Goal: Task Accomplishment & Management: Complete application form

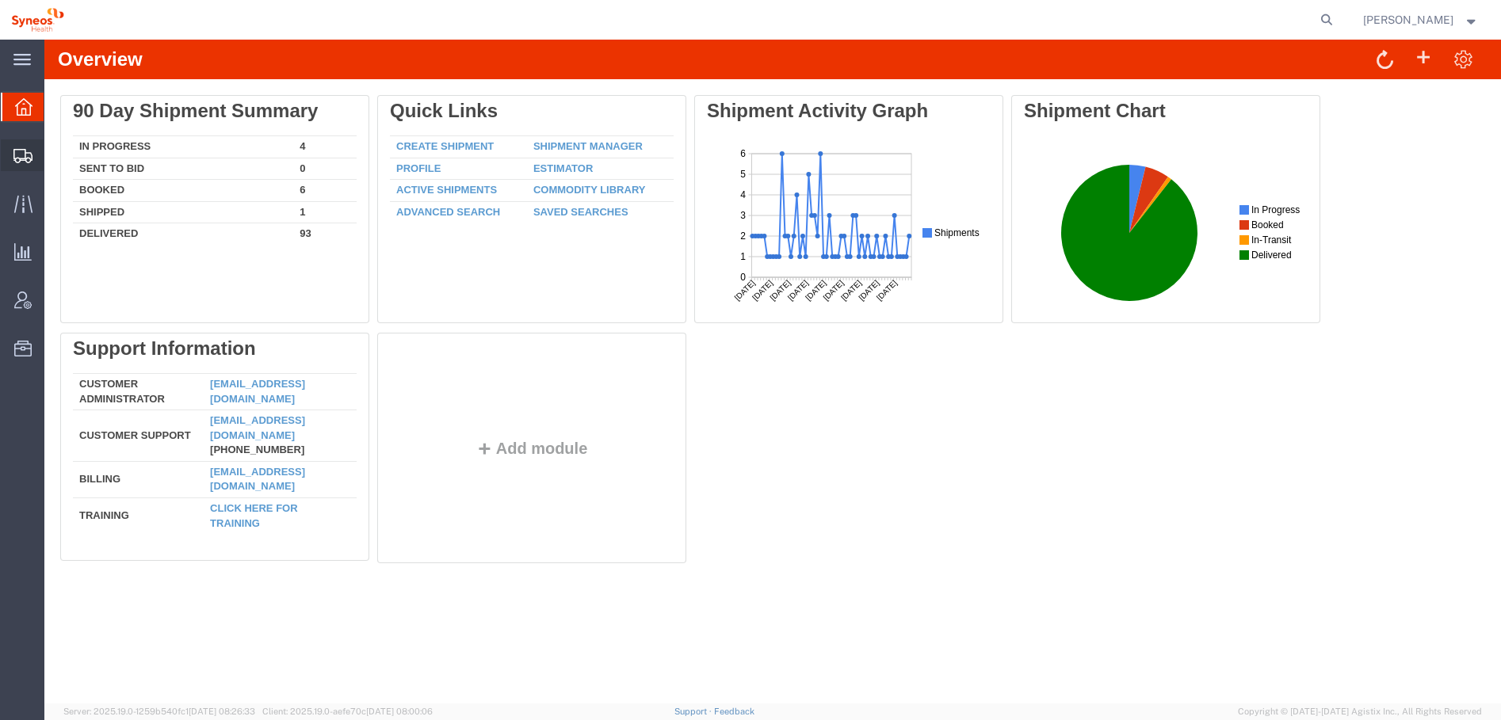
click at [28, 162] on icon at bounding box center [22, 156] width 19 height 14
click at [55, 158] on span "Shipments" at bounding box center [49, 155] width 11 height 32
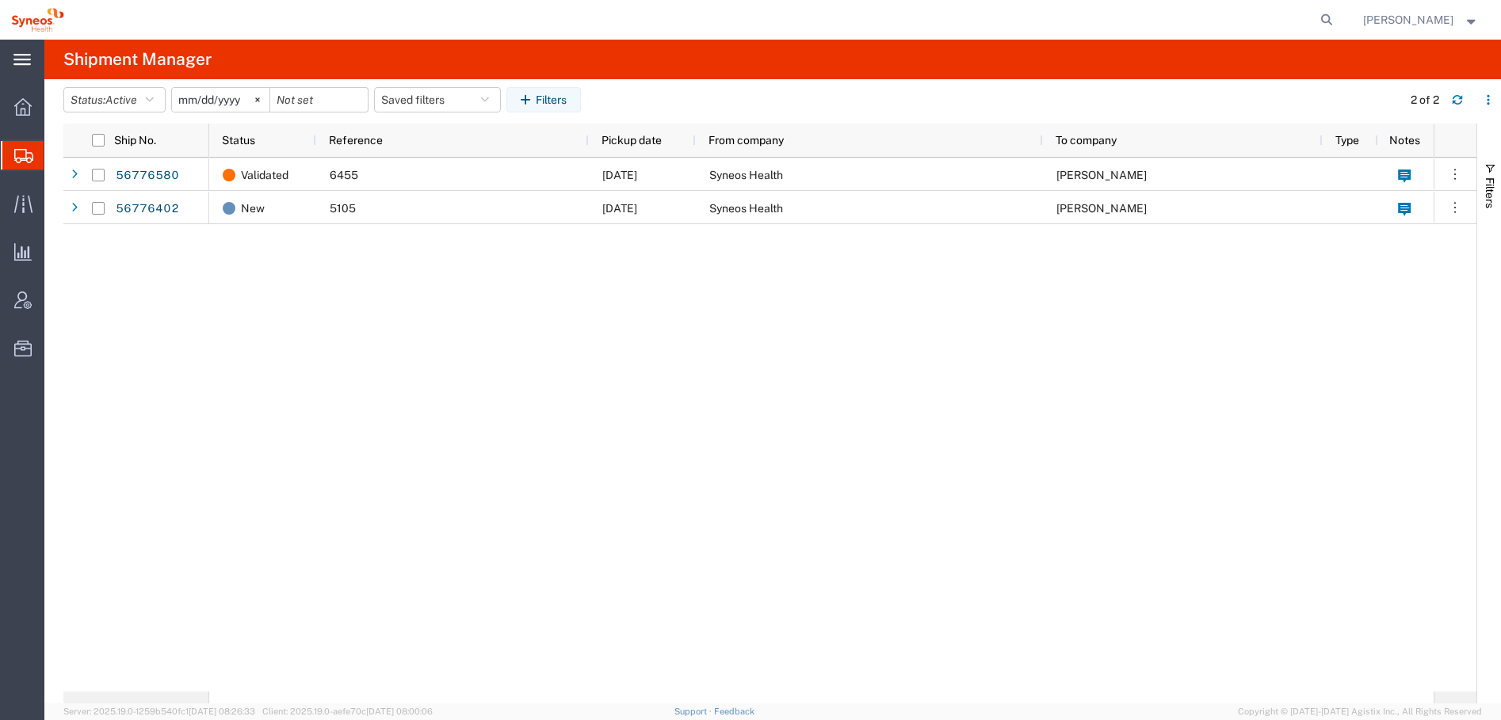
click at [20, 63] on icon at bounding box center [21, 60] width 17 height 12
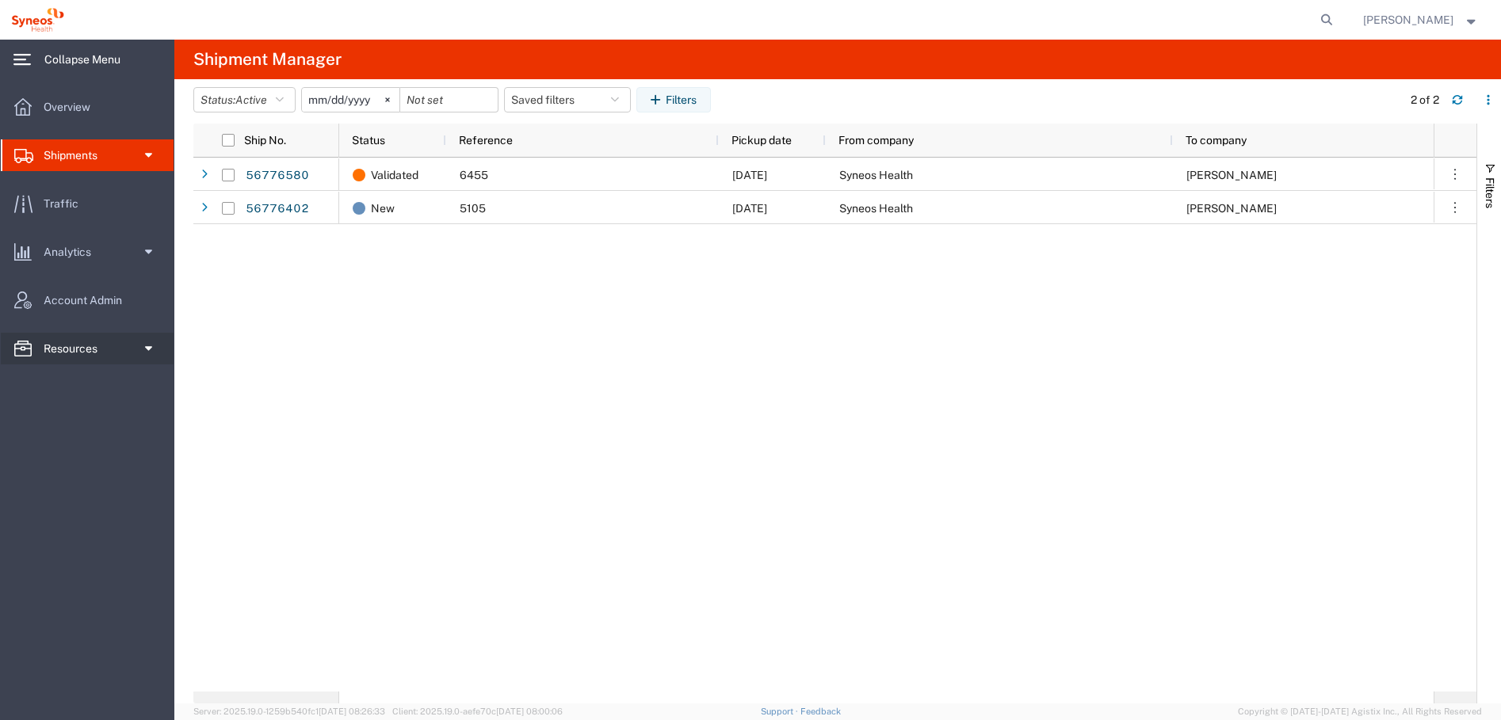
click at [148, 353] on span at bounding box center [147, 349] width 12 height 32
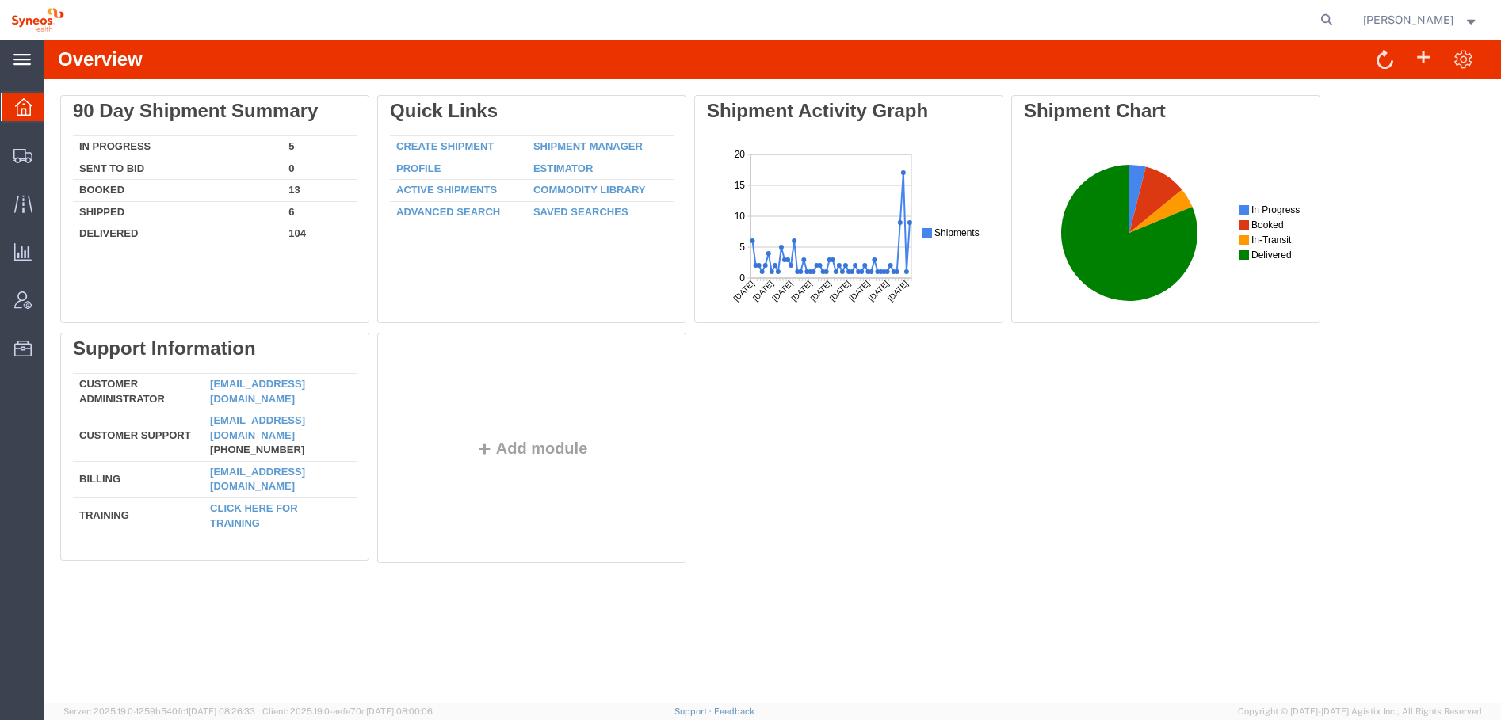
click at [19, 68] on div "main_menu Created with Sketch." at bounding box center [22, 60] width 44 height 40
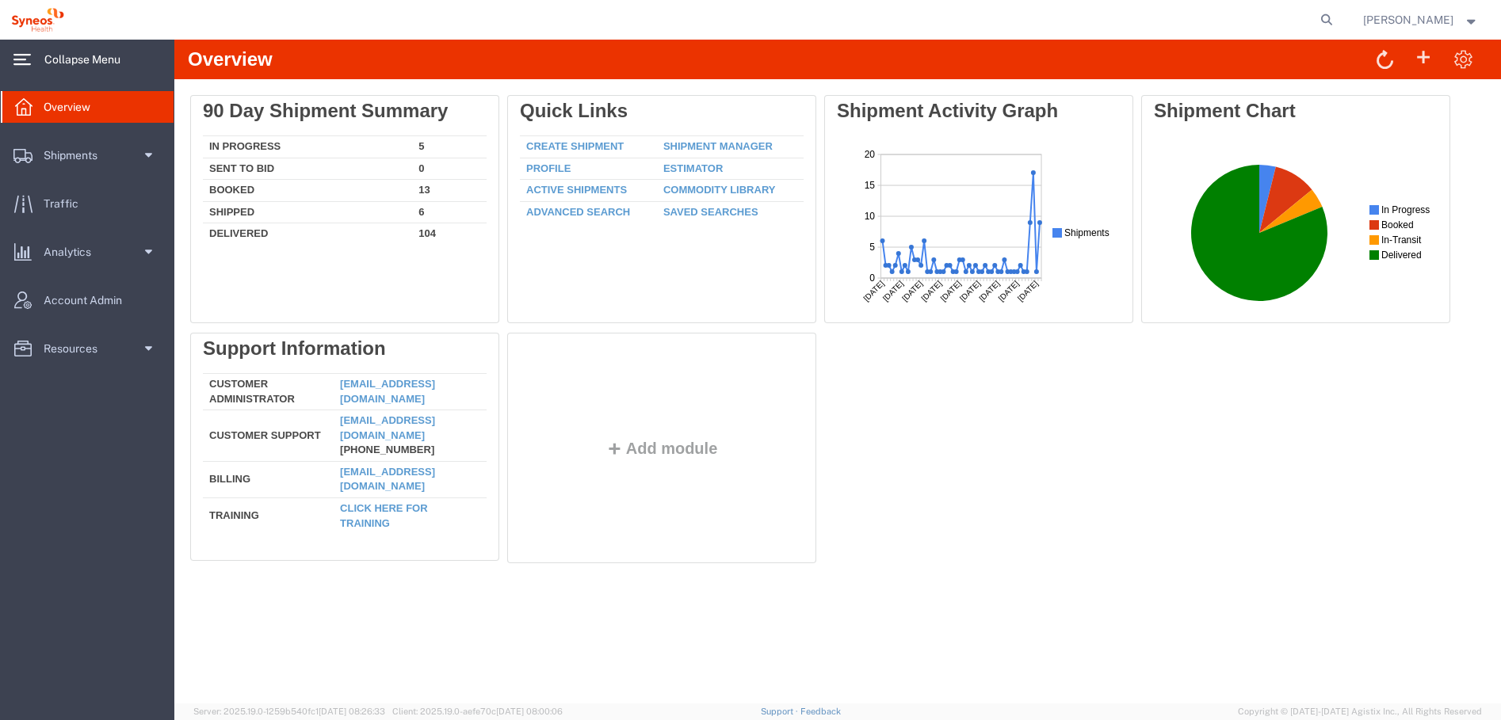
click at [21, 67] on svg-icon at bounding box center [21, 60] width 17 height 16
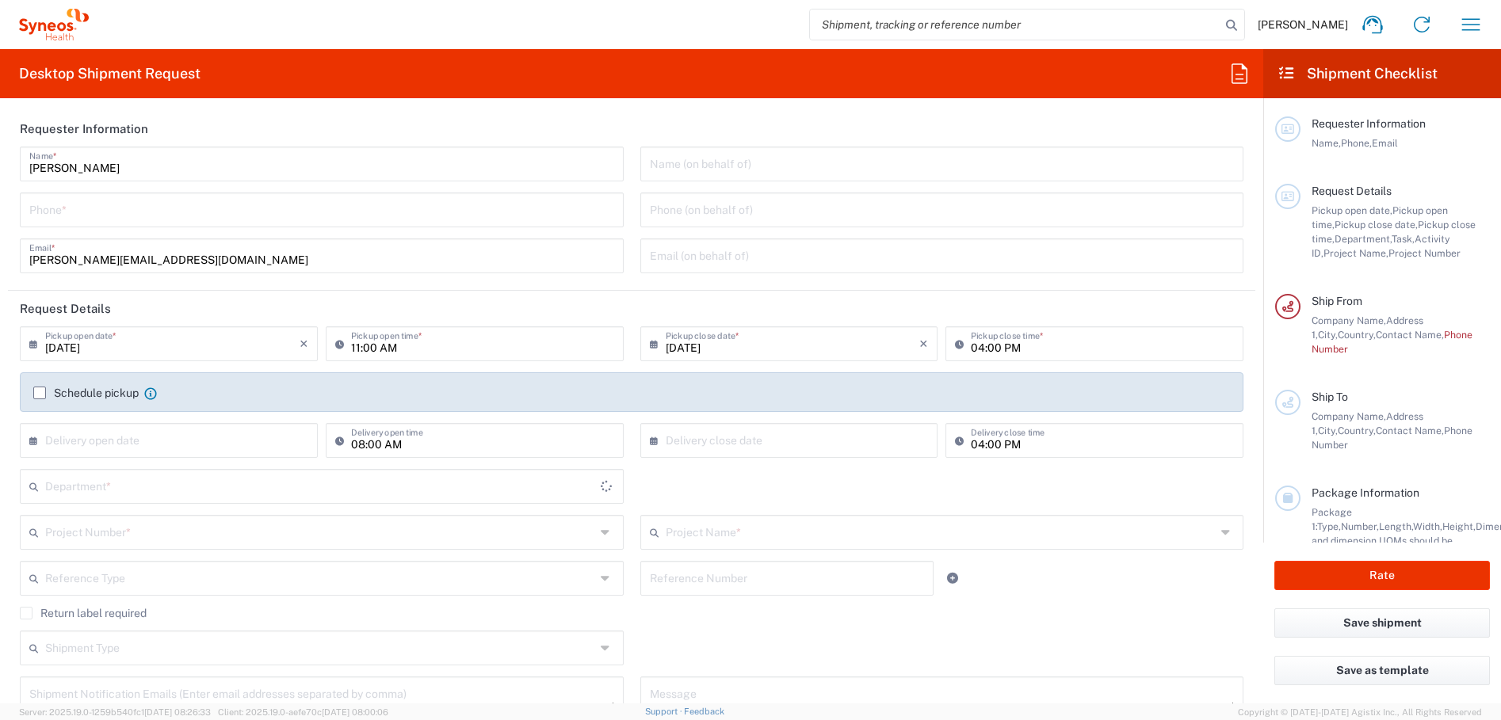
type input "8350"
type input "[GEOGRAPHIC_DATA]"
click at [853, 29] on input "search" at bounding box center [1015, 25] width 410 height 30
type input "Syneos Health [GEOGRAPHIC_DATA] SRL"
click at [870, 30] on input "search" at bounding box center [1015, 25] width 410 height 30
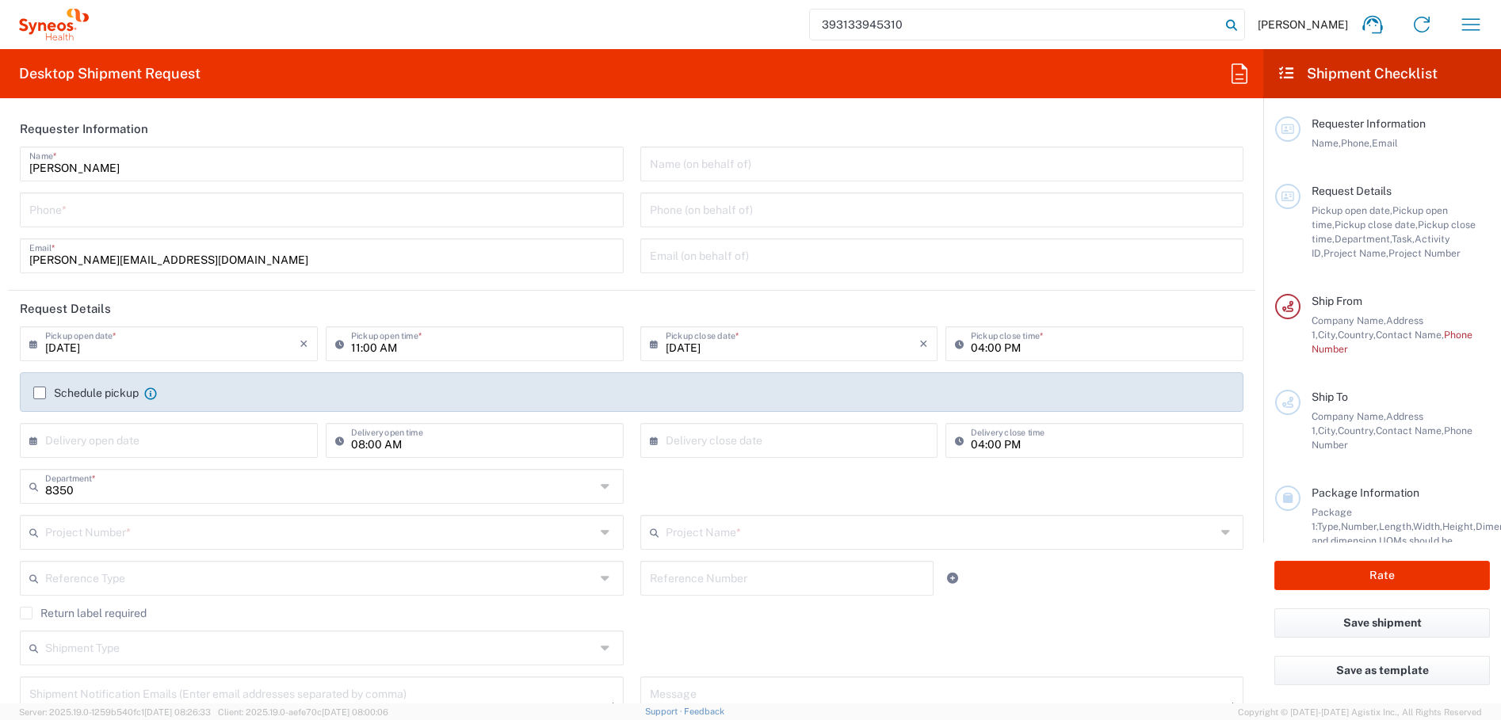
type input "393133945310"
click at [1220, 21] on icon at bounding box center [1231, 25] width 22 height 22
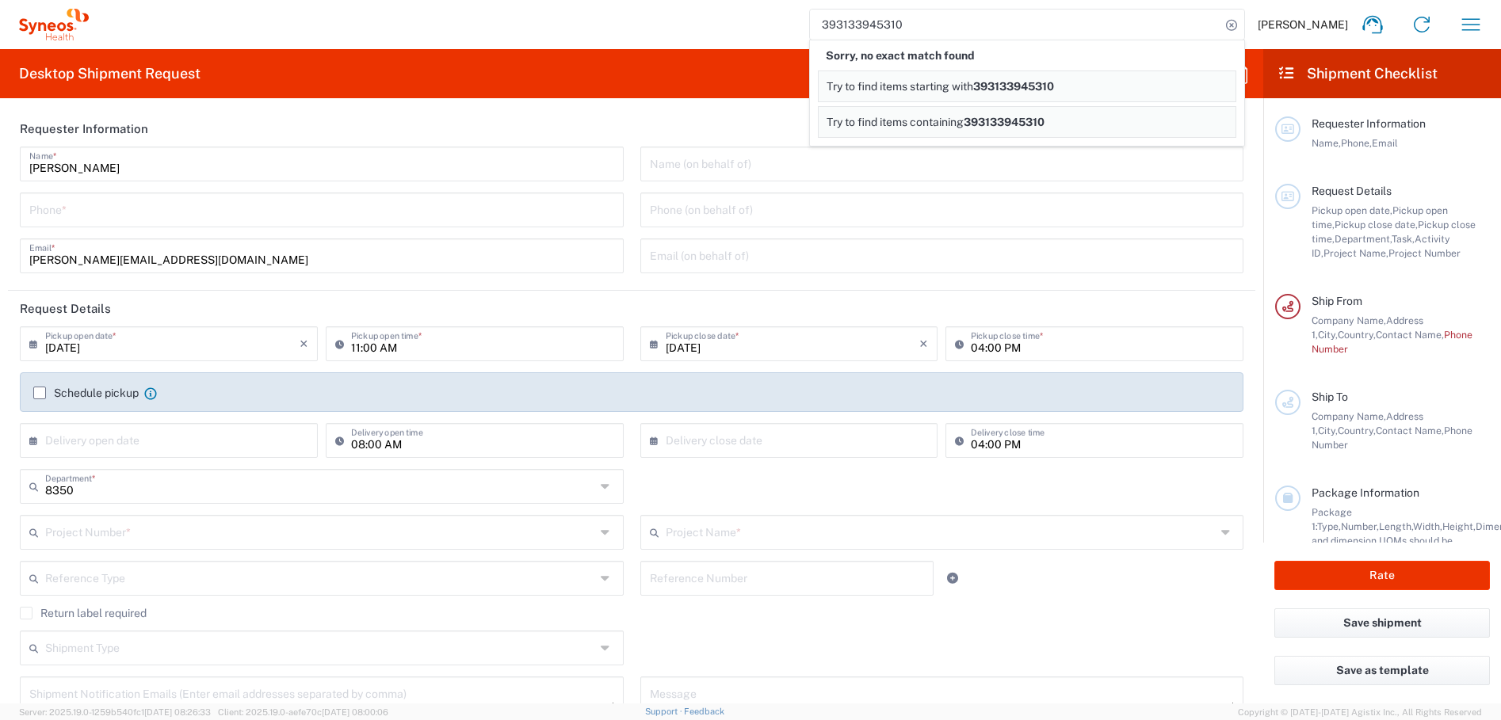
click at [1002, 85] on span "393133945310" at bounding box center [1013, 86] width 81 height 13
